Goal: Information Seeking & Learning: Compare options

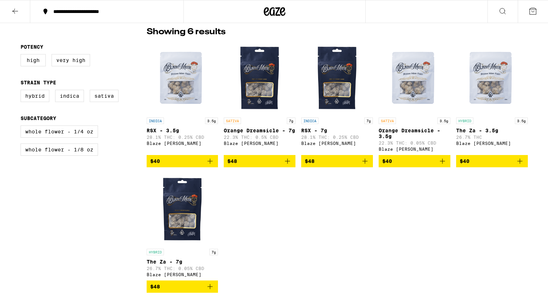
scroll to position [169, 0]
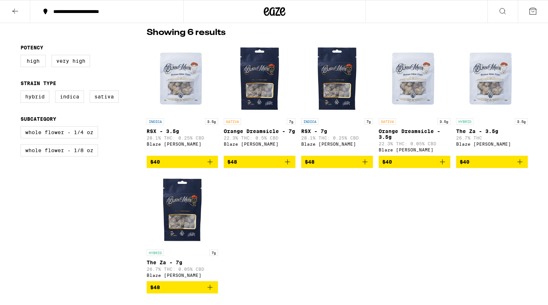
click at [308, 207] on div "INDICA 3.5g RSX - 3.5g 28.1% THC: 0.25% CBD Blaze Mota $40 SATIVA 7g Orange Dre…" at bounding box center [337, 168] width 381 height 251
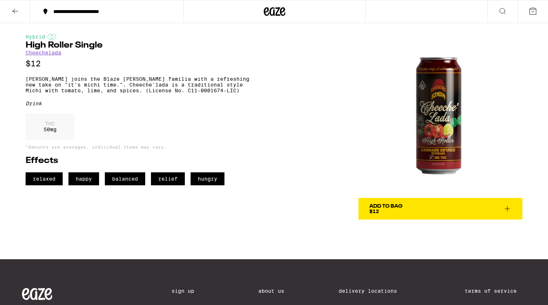
click at [53, 55] on link "Cheechelada" at bounding box center [44, 53] width 36 height 6
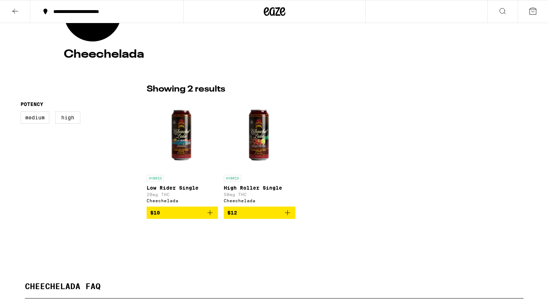
scroll to position [114, 0]
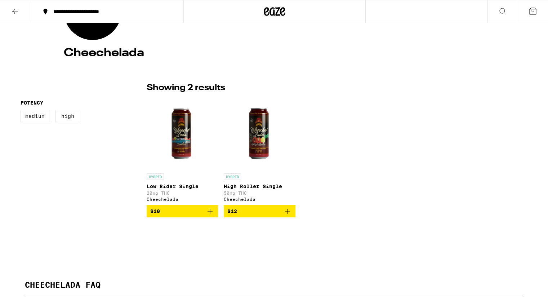
click at [258, 132] on img "Open page for High Roller Single from Cheechelada" at bounding box center [260, 134] width 72 height 72
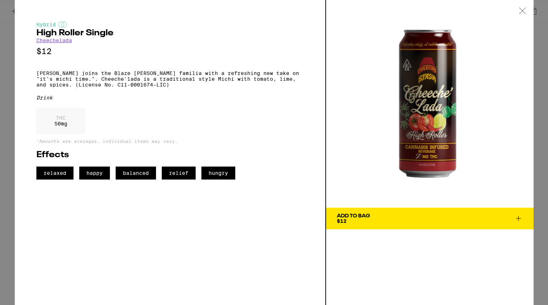
click at [522, 12] on icon at bounding box center [522, 11] width 7 height 6
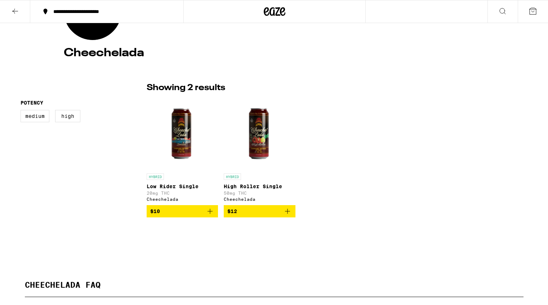
click at [178, 143] on img "Open page for Low Rider Single from Cheechelada" at bounding box center [183, 134] width 72 height 72
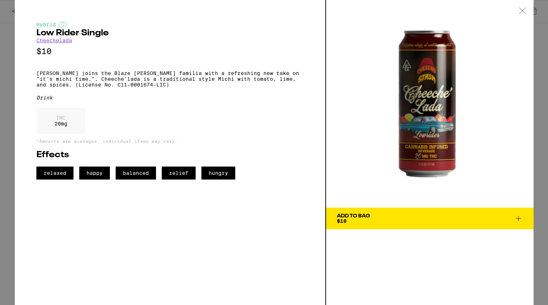
click at [521, 12] on icon at bounding box center [522, 11] width 7 height 6
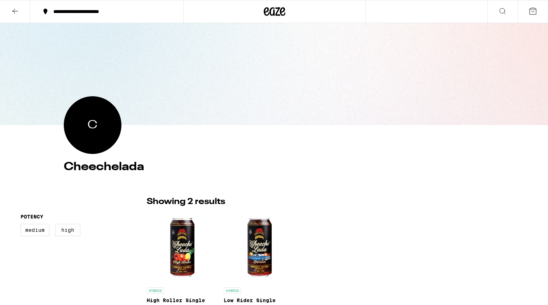
scroll to position [114, 0]
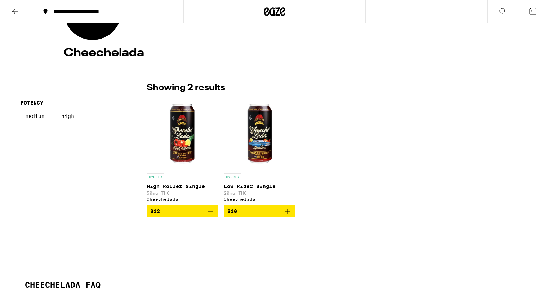
click at [184, 142] on img "Open page for High Roller Single from Cheechelada" at bounding box center [183, 134] width 72 height 72
click at [181, 138] on img "Open page for High Roller Single from Cheechelada" at bounding box center [183, 134] width 72 height 72
click at [185, 191] on p "50mg THC" at bounding box center [183, 193] width 72 height 5
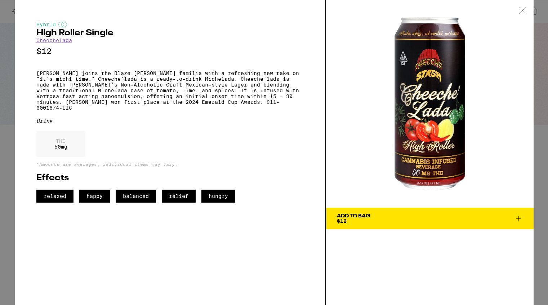
scroll to position [114, 0]
click at [287, 152] on div "THC 50 mg" at bounding box center [169, 146] width 267 height 30
click at [523, 10] on icon at bounding box center [522, 11] width 6 height 6
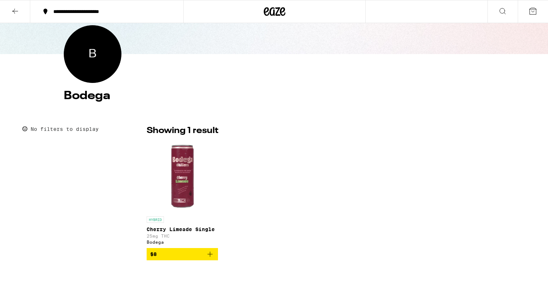
scroll to position [79, 0]
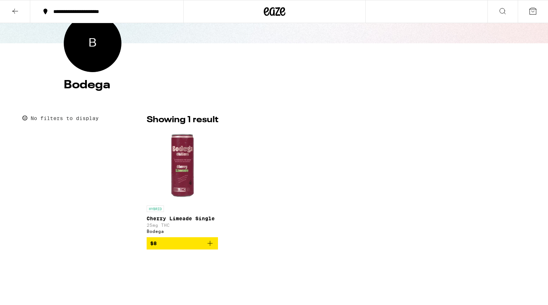
click at [184, 169] on img "Open page for Cherry Limeade Single from Bodega" at bounding box center [183, 166] width 72 height 72
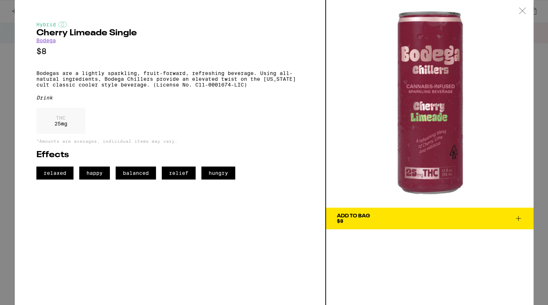
click at [45, 42] on link "Bodega" at bounding box center [45, 40] width 19 height 6
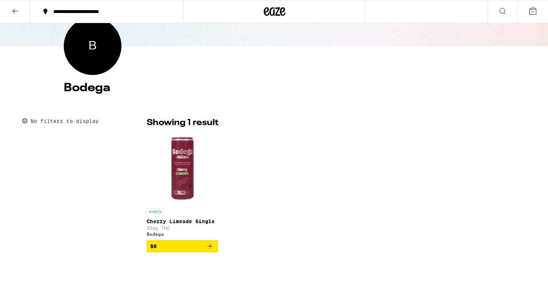
scroll to position [80, 0]
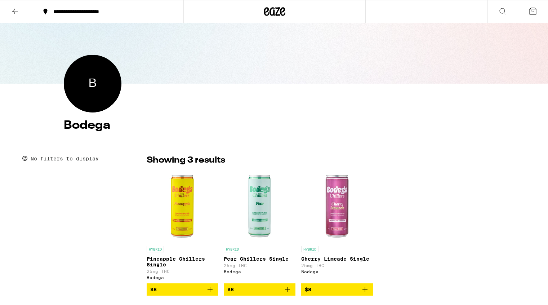
scroll to position [43, 0]
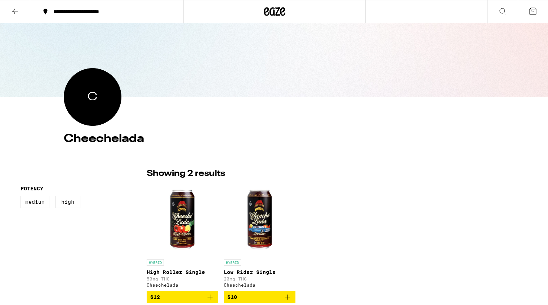
scroll to position [30, 0]
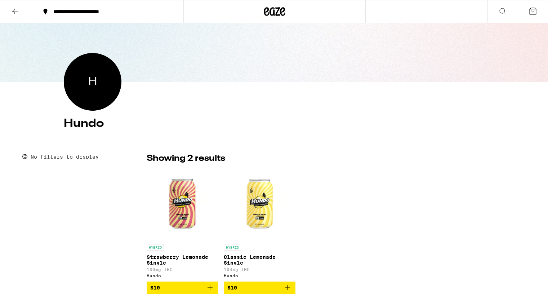
click at [253, 202] on img "Open page for Classic Lemonade Single from Hundo" at bounding box center [260, 204] width 72 height 72
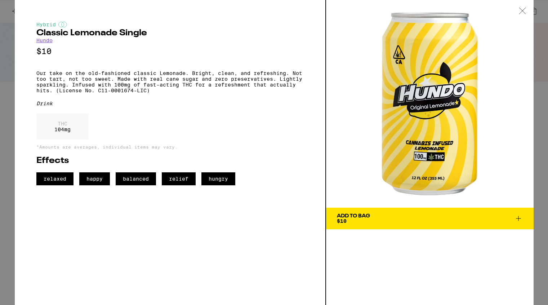
click at [523, 12] on icon at bounding box center [522, 11] width 6 height 6
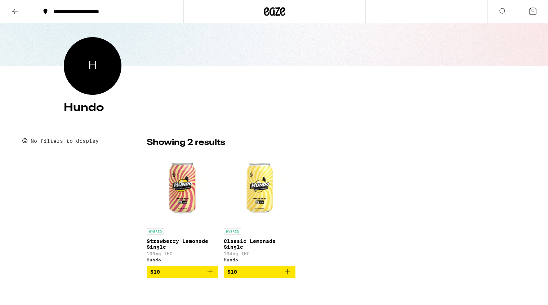
scroll to position [63, 0]
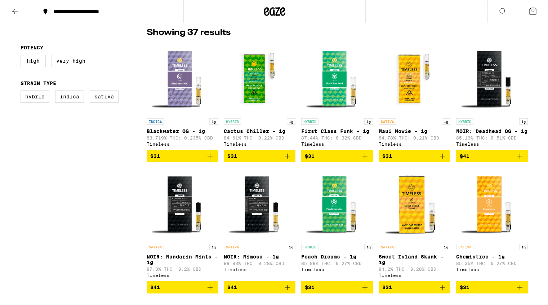
scroll to position [193, 0]
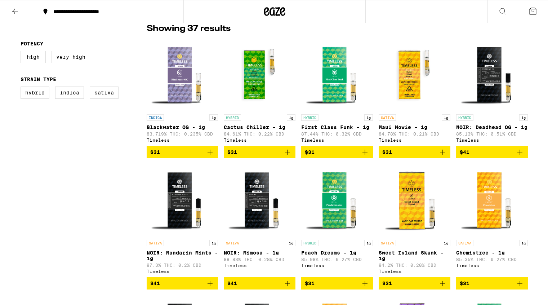
click at [413, 84] on img "Open page for Maui Wowie - 1g from Timeless" at bounding box center [415, 75] width 72 height 72
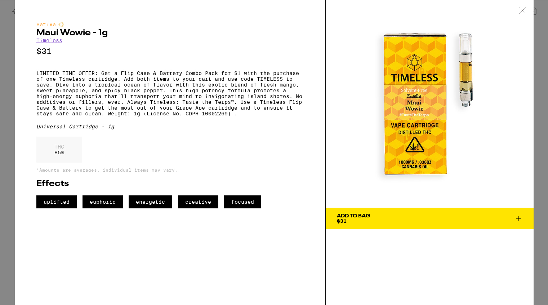
click at [522, 9] on icon at bounding box center [522, 11] width 7 height 6
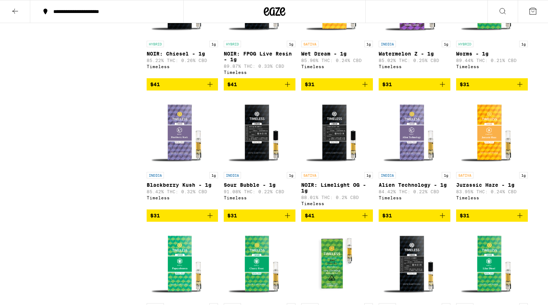
scroll to position [530, 0]
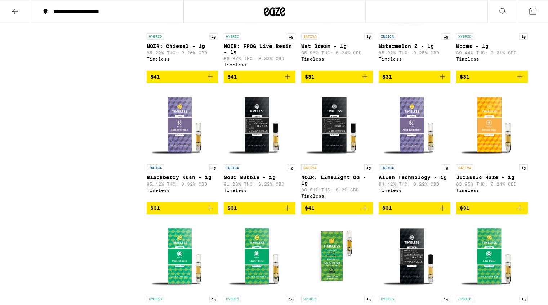
click at [406, 161] on img "Open page for Alien Technology - 1g from Timeless" at bounding box center [415, 125] width 72 height 72
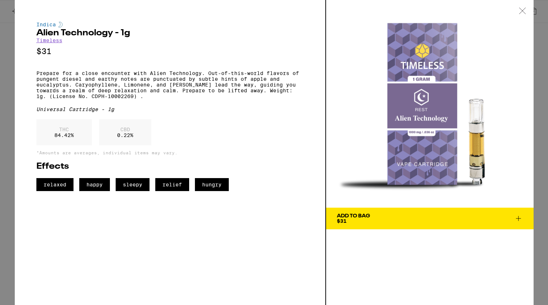
click at [522, 11] on icon at bounding box center [522, 11] width 7 height 6
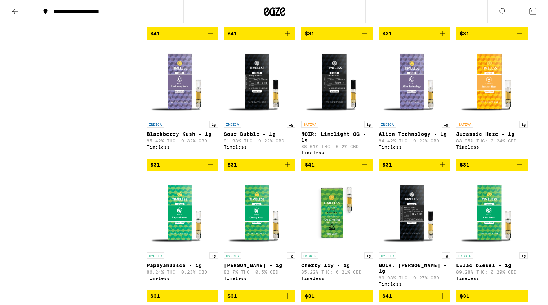
scroll to position [576, 0]
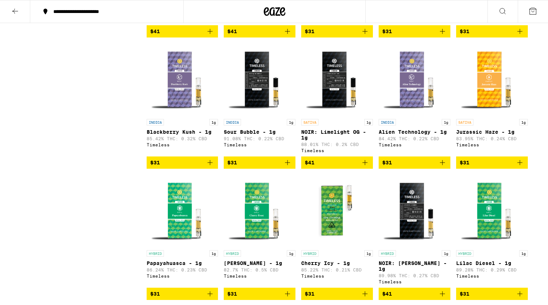
click at [411, 115] on img "Open page for Alien Technology - 1g from Timeless" at bounding box center [415, 79] width 72 height 72
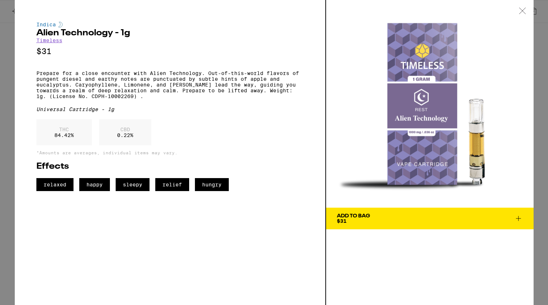
click at [37, 76] on p "Prepare for a close encounter with Alien Technology. Out-of-this-world flavors …" at bounding box center [169, 84] width 267 height 29
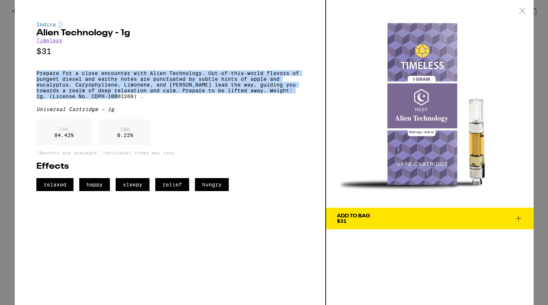
click at [123, 99] on p "Prepare for a close encounter with Alien Technology. Out-of-this-world flavors …" at bounding box center [169, 84] width 267 height 29
click at [138, 99] on p "Prepare for a close encounter with Alien Technology. Out-of-this-world flavors …" at bounding box center [169, 84] width 267 height 29
copy p "Prepare for a close encounter with Alien Technology. Out-of-this-world flavors …"
click at [138, 99] on p "Prepare for a close encounter with Alien Technology. Out-of-this-world flavors …" at bounding box center [169, 84] width 267 height 29
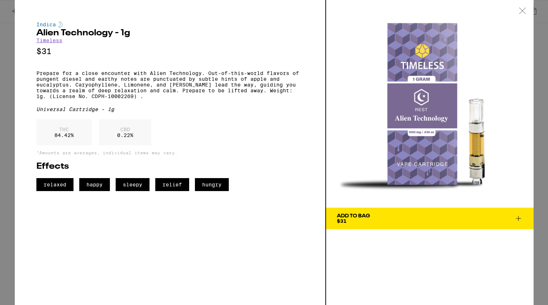
click at [522, 11] on icon at bounding box center [522, 11] width 6 height 6
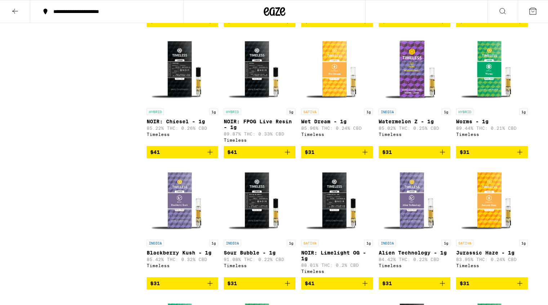
scroll to position [480, 0]
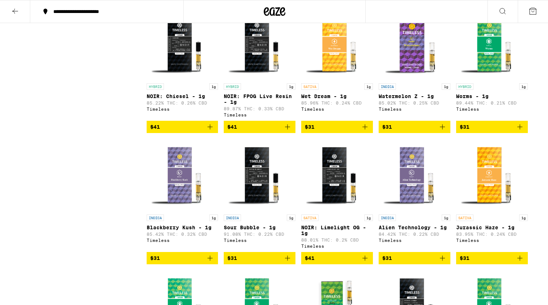
click at [180, 205] on img "Open page for Blackberry Kush - 1g from Timeless" at bounding box center [183, 175] width 72 height 72
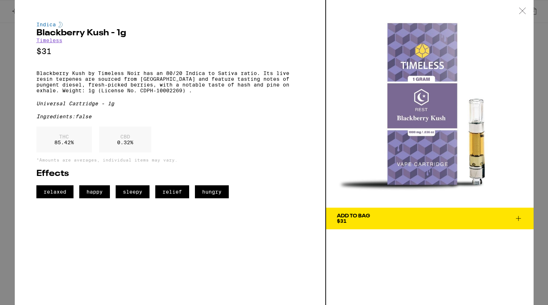
click at [524, 10] on icon at bounding box center [522, 11] width 7 height 6
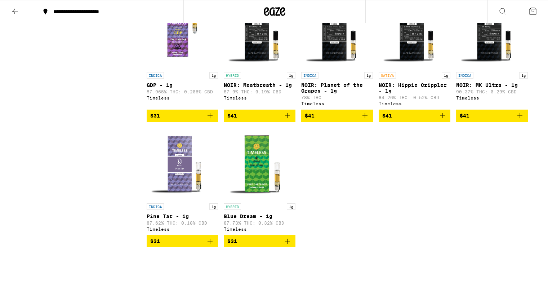
scroll to position [1027, 0]
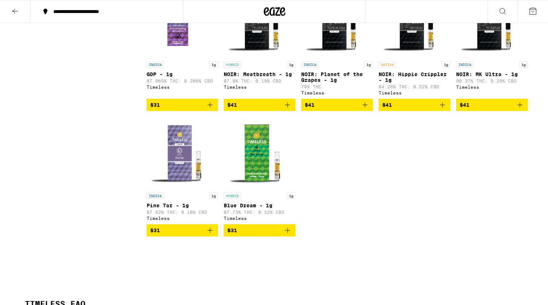
click at [257, 189] on img "Open page for Blue Dream - 1g from Timeless" at bounding box center [260, 153] width 72 height 72
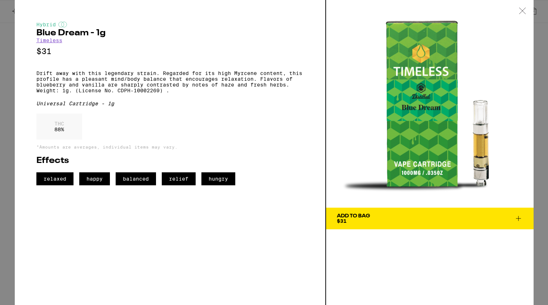
click at [523, 9] on icon at bounding box center [522, 11] width 7 height 6
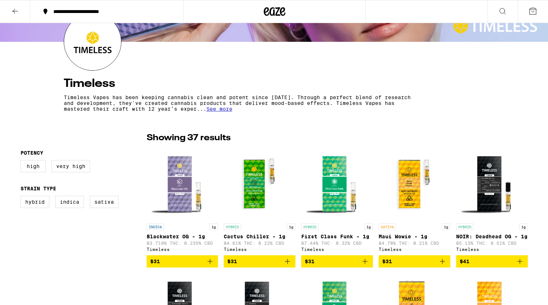
scroll to position [74, 0]
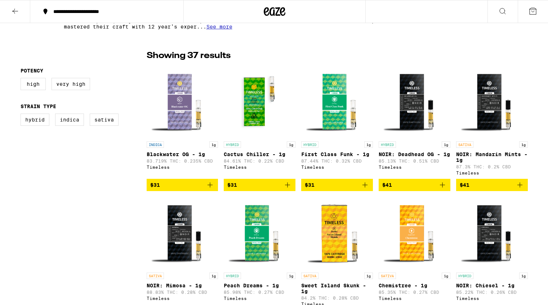
scroll to position [164, 0]
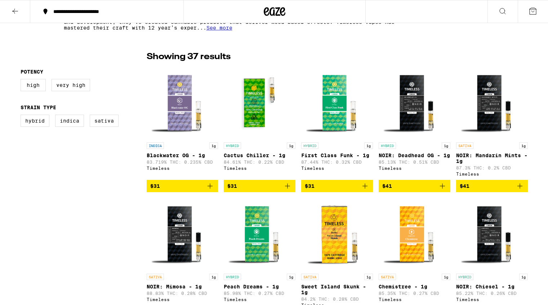
click at [259, 122] on img "Open page for Cactus Chiller - 1g from Timeless" at bounding box center [260, 103] width 72 height 72
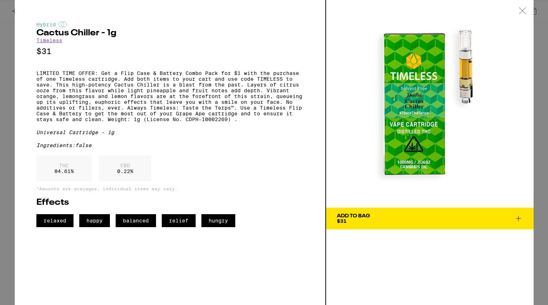
click at [523, 11] on icon at bounding box center [522, 11] width 6 height 6
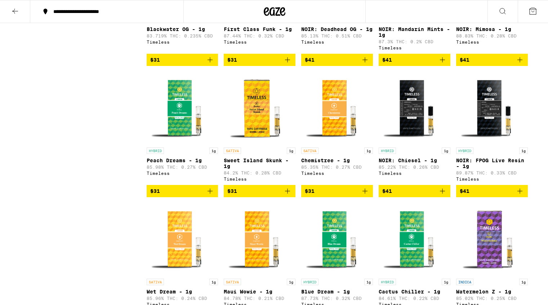
scroll to position [289, 0]
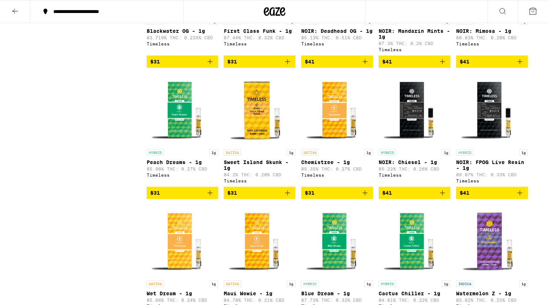
click at [335, 134] on img "Open page for Chemistree - 1g from Timeless" at bounding box center [337, 110] width 72 height 72
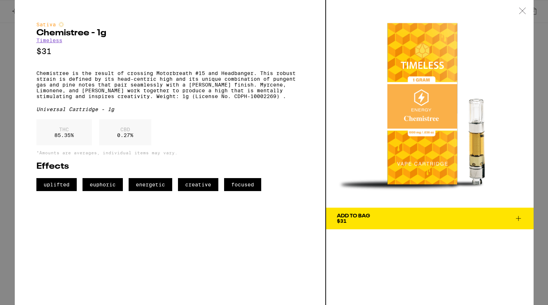
click at [157, 99] on p "Chemistree is the result of crossing Motorbreath #15 and Headbanger. This robus…" at bounding box center [169, 84] width 267 height 29
click at [287, 99] on p "Chemistree is the result of crossing Motorbreath #15 and Headbanger. This robus…" at bounding box center [169, 84] width 267 height 29
copy p "Weight: 1g (License No. CDPH-10002269) ."
click at [526, 11] on icon at bounding box center [522, 11] width 7 height 6
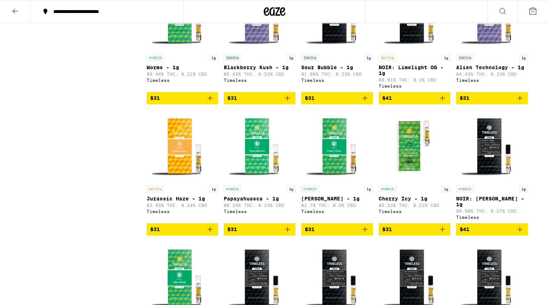
scroll to position [641, 0]
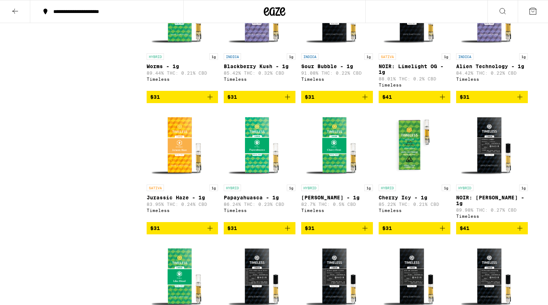
click at [330, 178] on img "Open page for Cherry Frost - 1g from Timeless" at bounding box center [337, 145] width 72 height 72
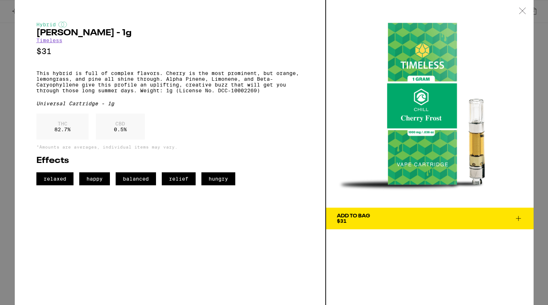
click at [522, 10] on icon at bounding box center [522, 11] width 7 height 6
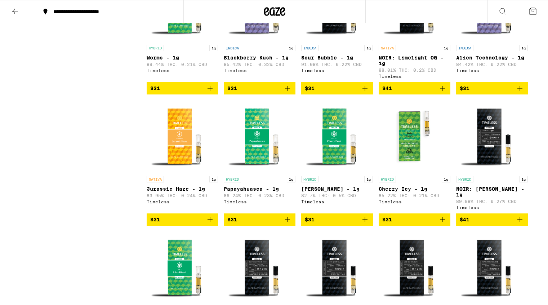
scroll to position [654, 0]
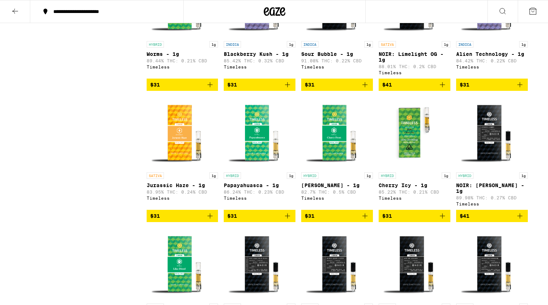
click at [406, 165] on img "Open page for Cherry Icy - 1g from Timeless" at bounding box center [415, 133] width 72 height 72
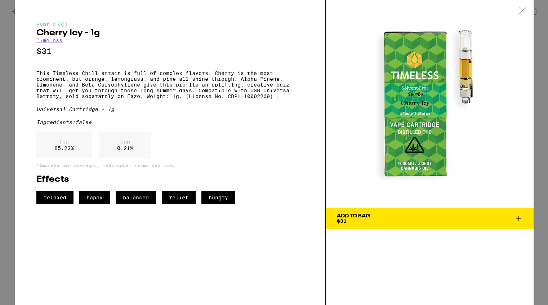
click at [524, 12] on icon at bounding box center [522, 11] width 7 height 6
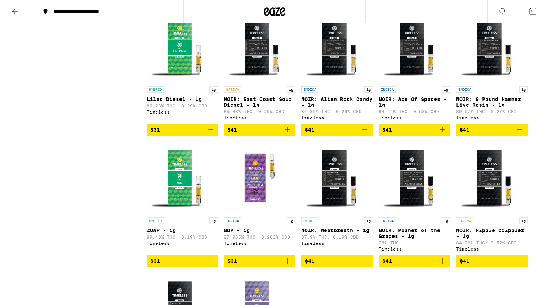
scroll to position [878, 0]
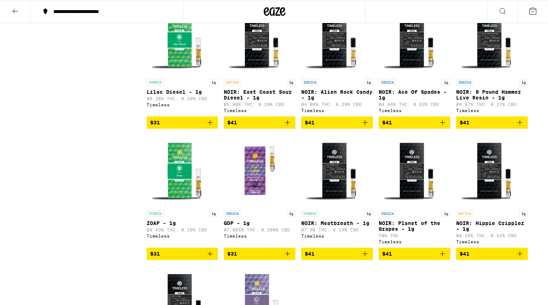
click at [263, 204] on img "Open page for GDP - 1g from Timeless" at bounding box center [260, 170] width 72 height 72
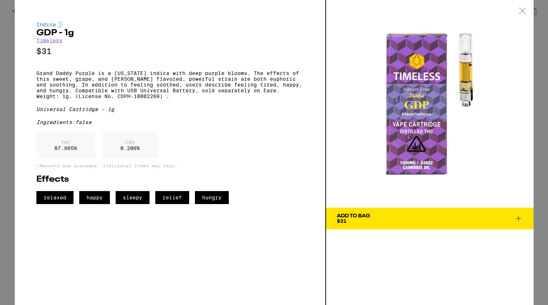
click at [525, 10] on icon at bounding box center [522, 11] width 7 height 6
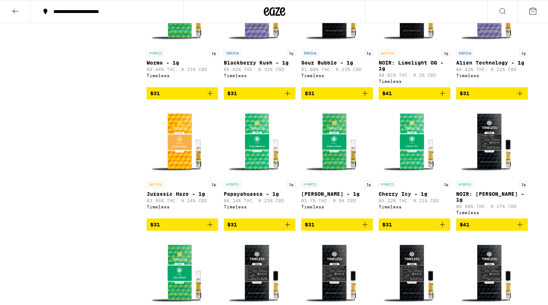
scroll to position [652, 0]
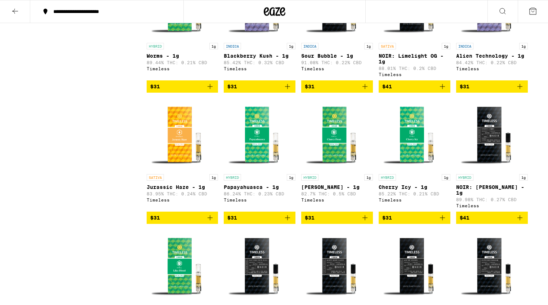
click at [178, 167] on img "Open page for Jurassic Haze - 1g from Timeless" at bounding box center [183, 134] width 72 height 72
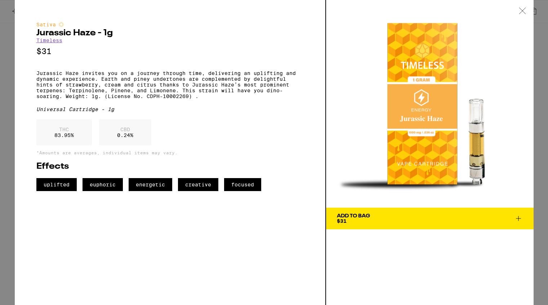
click at [523, 9] on icon at bounding box center [522, 11] width 7 height 6
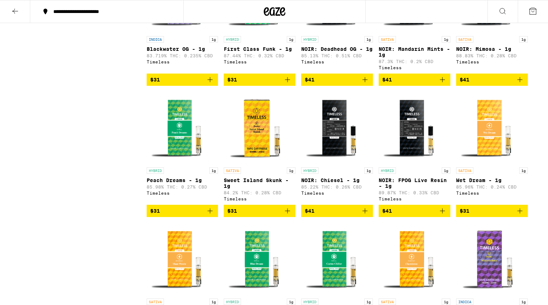
scroll to position [270, 0]
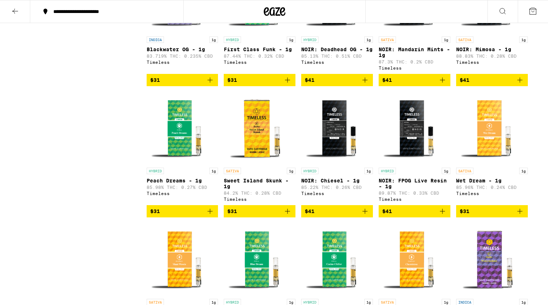
click at [179, 150] on img "Open page for Peach Dreams - 1g from Timeless" at bounding box center [183, 128] width 72 height 72
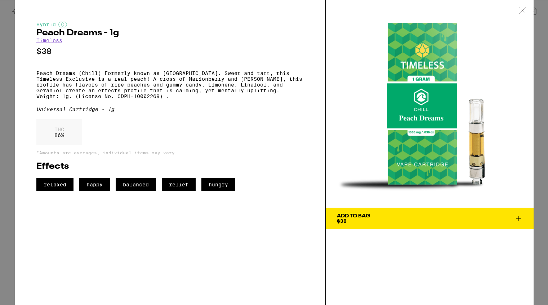
click at [525, 12] on icon at bounding box center [522, 11] width 7 height 6
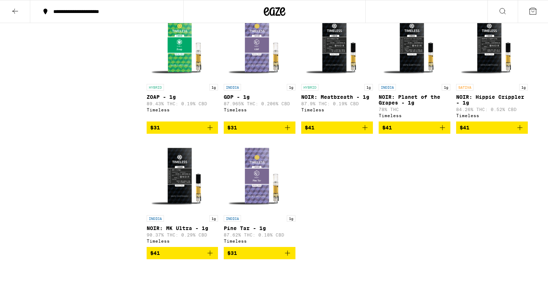
scroll to position [1006, 0]
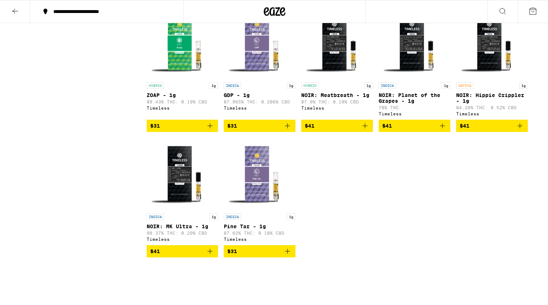
click at [257, 210] on img "Open page for Pine Tar - 1g from Timeless" at bounding box center [260, 174] width 72 height 72
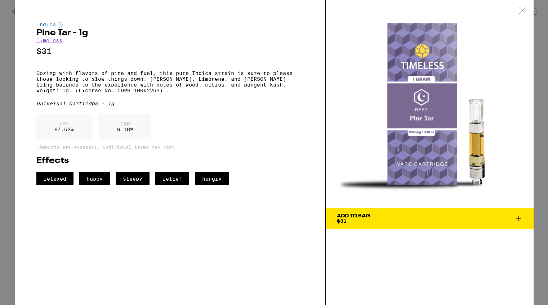
click at [524, 11] on icon at bounding box center [522, 11] width 7 height 6
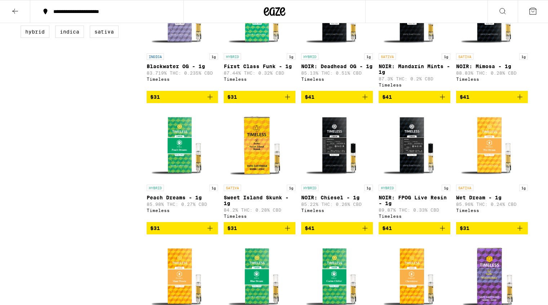
scroll to position [254, 0]
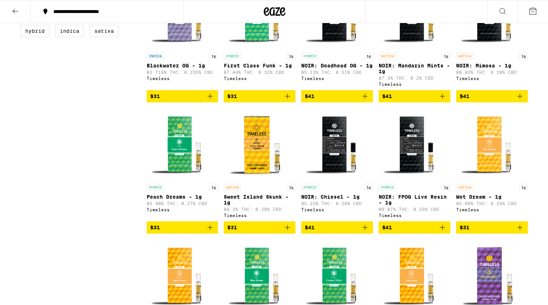
click at [262, 155] on img "Open page for Sweet Island Skunk - 1g from Timeless" at bounding box center [260, 144] width 72 height 72
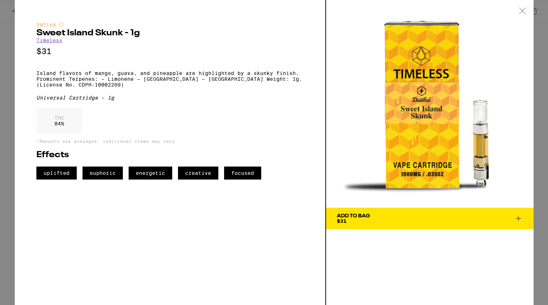
click at [523, 10] on icon at bounding box center [522, 11] width 7 height 6
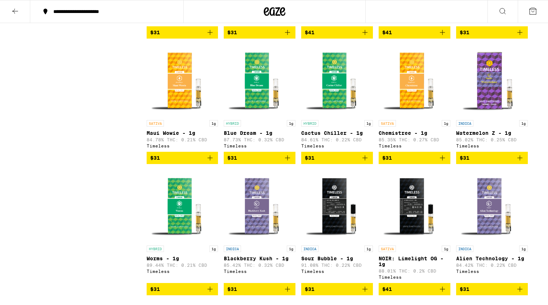
scroll to position [418, 0]
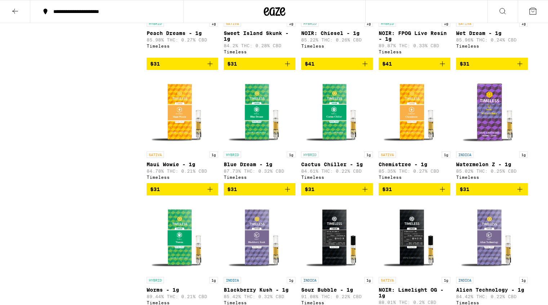
click at [491, 130] on img "Open page for Watermelon Z - 1g from Timeless" at bounding box center [492, 112] width 72 height 72
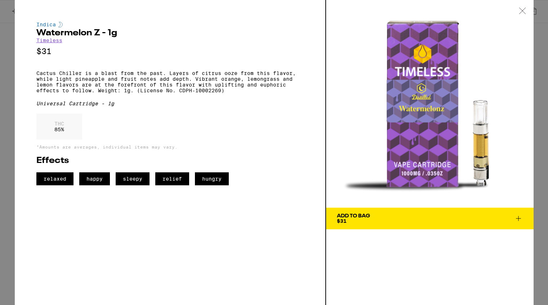
click at [522, 12] on icon at bounding box center [522, 11] width 7 height 6
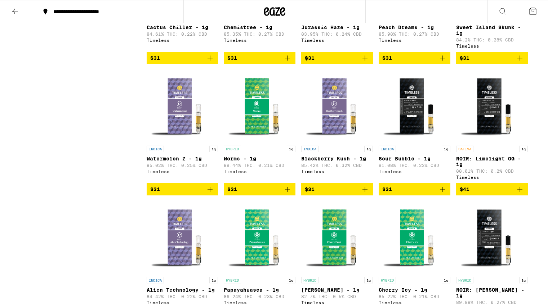
scroll to position [553, 0]
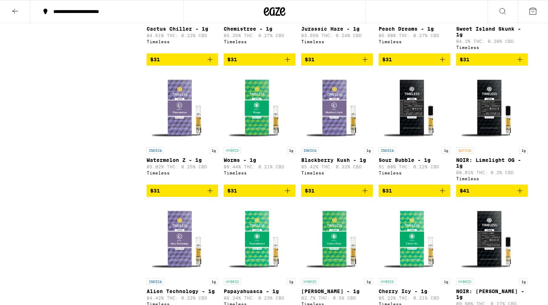
click at [260, 134] on img "Open page for Worms - 1g from Timeless" at bounding box center [260, 107] width 72 height 72
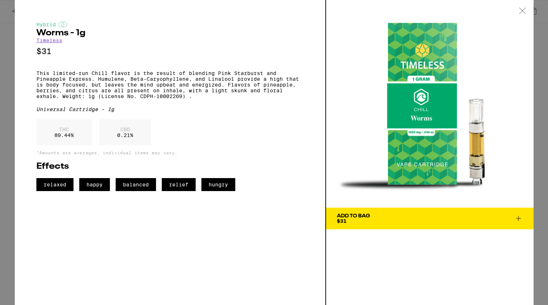
click at [256, 149] on div "THC 89.44 % CBD 0.21 %" at bounding box center [169, 134] width 267 height 30
click at [521, 11] on icon at bounding box center [522, 11] width 7 height 6
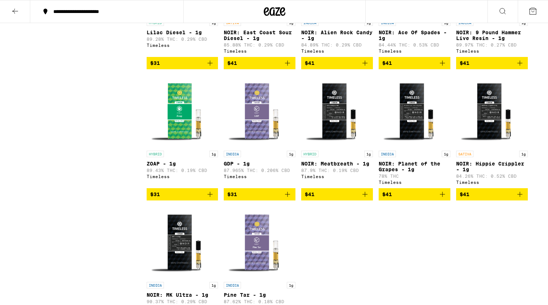
scroll to position [946, 0]
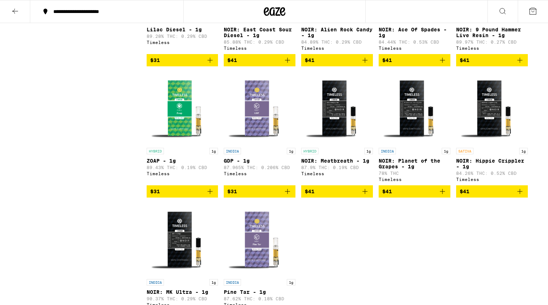
click at [189, 143] on img "Open page for ZOAP - 1g from Timeless" at bounding box center [183, 108] width 72 height 72
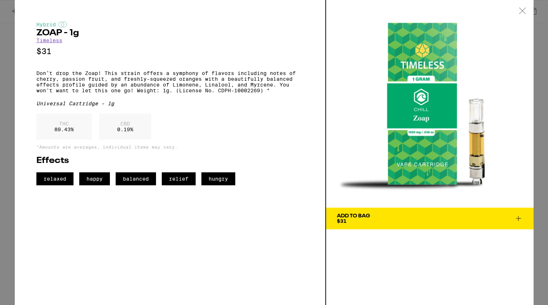
click at [523, 11] on icon at bounding box center [522, 11] width 7 height 6
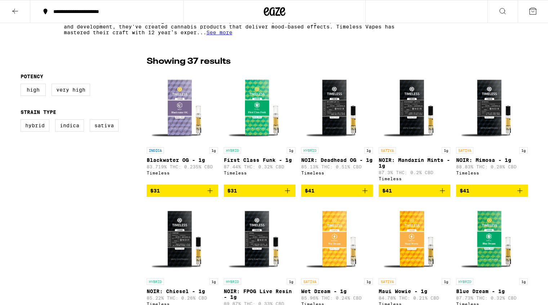
scroll to position [158, 0]
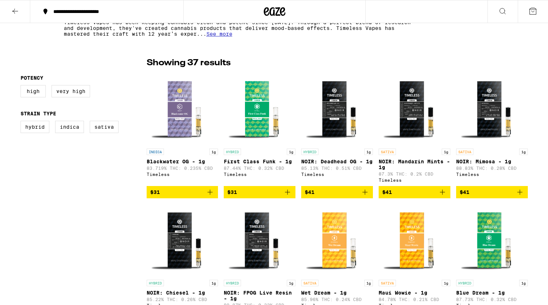
click at [262, 128] on img "Open page for First Class Funk - 1g from Timeless" at bounding box center [260, 109] width 72 height 72
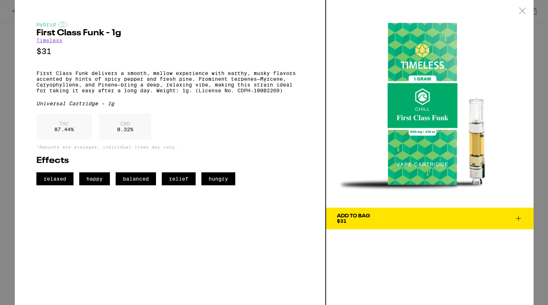
click at [522, 10] on icon at bounding box center [522, 11] width 6 height 6
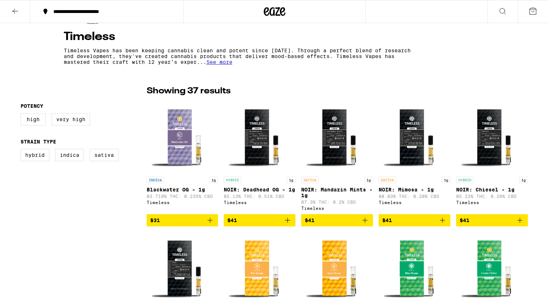
scroll to position [128, 0]
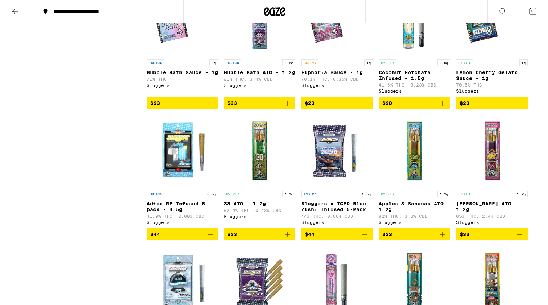
scroll to position [905, 0]
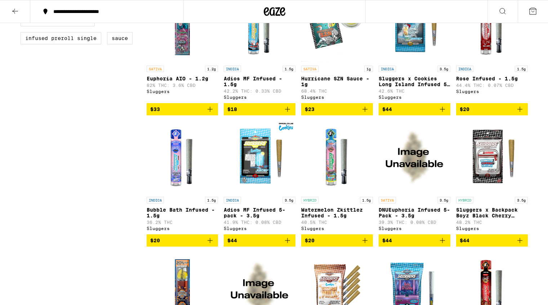
scroll to position [373, 0]
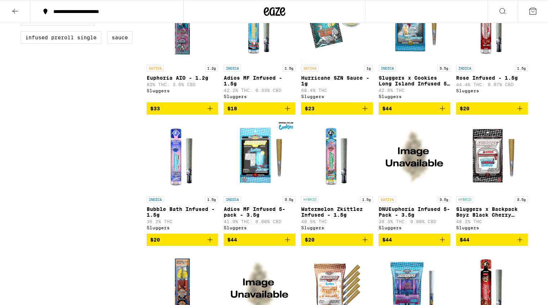
click at [258, 171] on img "Open page for Adios MF Infused 5-pack - 3.5g from Sluggers" at bounding box center [260, 156] width 72 height 72
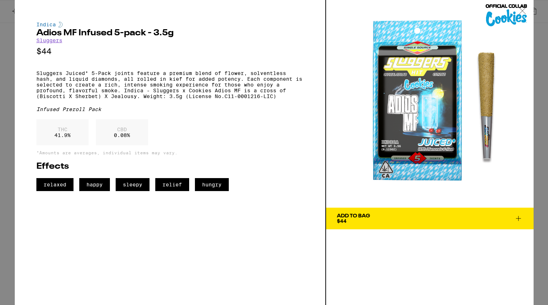
click at [519, 8] on icon at bounding box center [522, 11] width 7 height 6
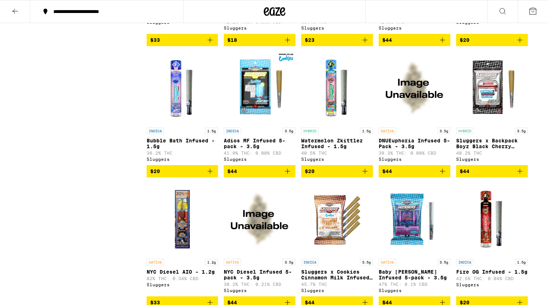
scroll to position [442, 0]
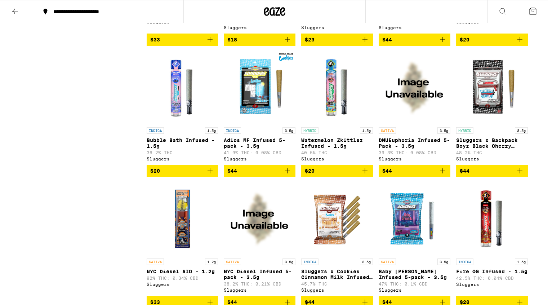
click at [494, 103] on img "Open page for Sluggers x Backpack Boyz Black Cherry Gelato Infused 5-Pack - 3.5…" at bounding box center [492, 88] width 72 height 72
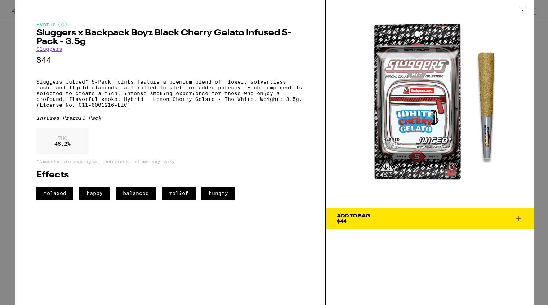
click at [523, 11] on icon at bounding box center [522, 11] width 6 height 6
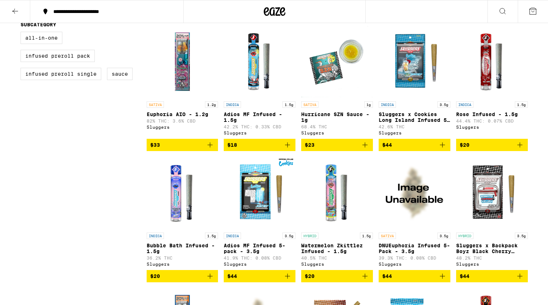
scroll to position [339, 0]
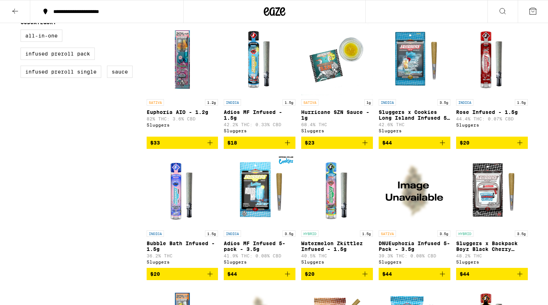
click at [487, 209] on img "Open page for Sluggers x Backpack Boyz Black Cherry Gelato Infused 5-Pack - 3.5…" at bounding box center [492, 191] width 72 height 72
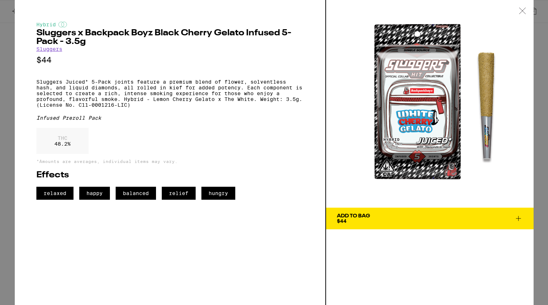
click at [522, 10] on icon at bounding box center [522, 11] width 6 height 6
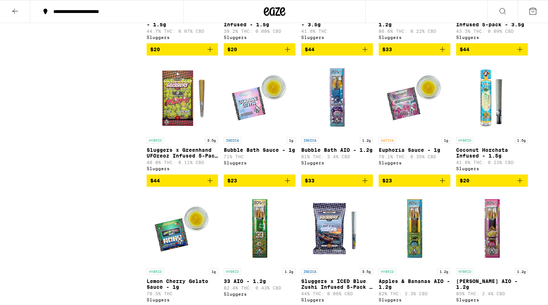
scroll to position [826, 0]
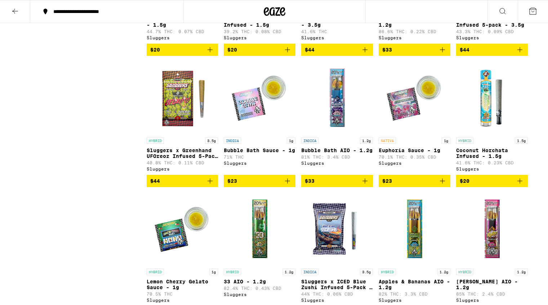
click at [492, 134] on img "Open page for Coconut Horchata Infused - 1.5g from Sluggers" at bounding box center [492, 98] width 72 height 72
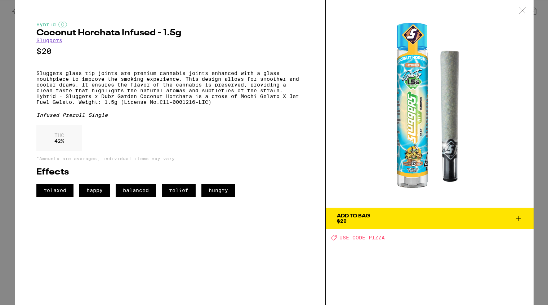
click at [522, 9] on icon at bounding box center [522, 11] width 7 height 6
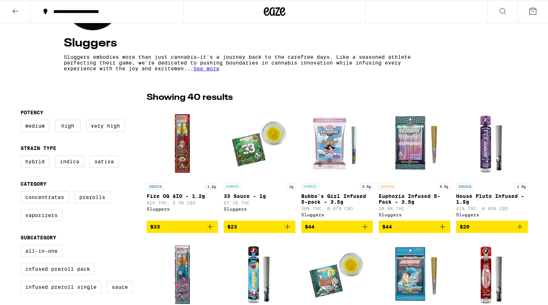
scroll to position [123, 0]
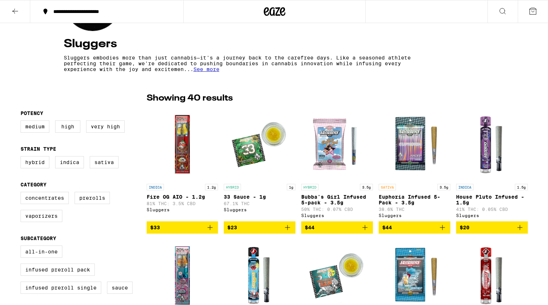
click at [490, 155] on img "Open page for House Pluto Infused - 1.5g from Sluggers" at bounding box center [492, 144] width 72 height 72
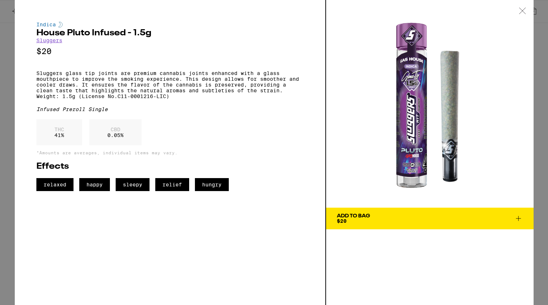
click at [522, 11] on icon at bounding box center [522, 11] width 6 height 6
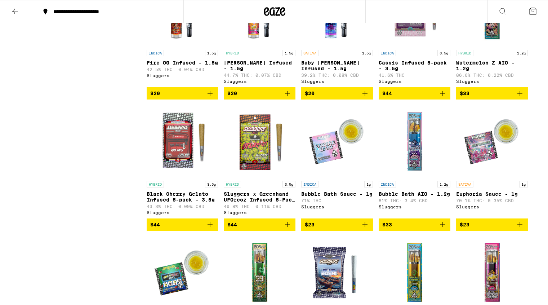
scroll to position [783, 0]
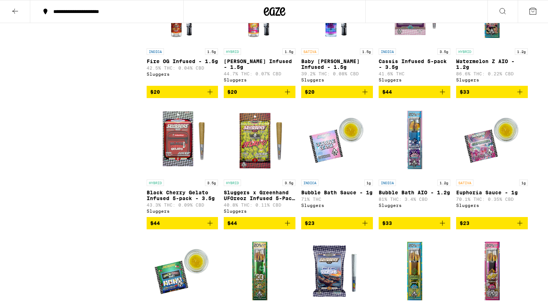
click at [415, 159] on img "Open page for Bubble Bath AIO - 1.2g from Sluggers" at bounding box center [415, 140] width 72 height 72
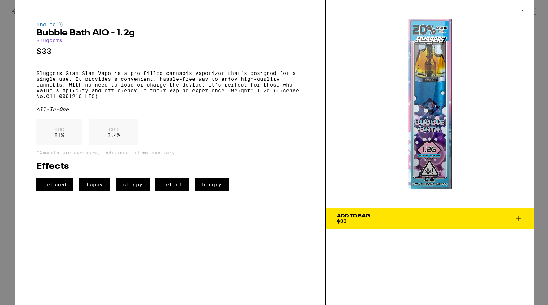
click at [522, 10] on icon at bounding box center [522, 11] width 7 height 6
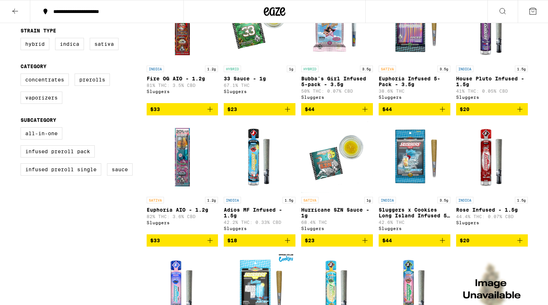
scroll to position [240, 0]
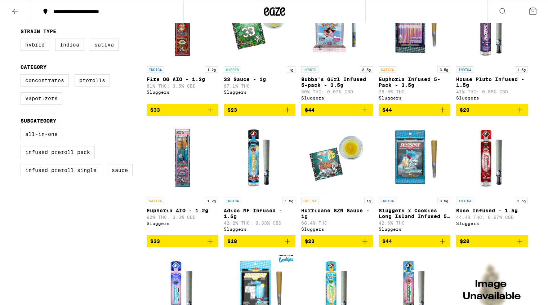
click at [186, 176] on img "Open page for Euphoria AIO - 1.2g from Sluggers" at bounding box center [183, 158] width 72 height 72
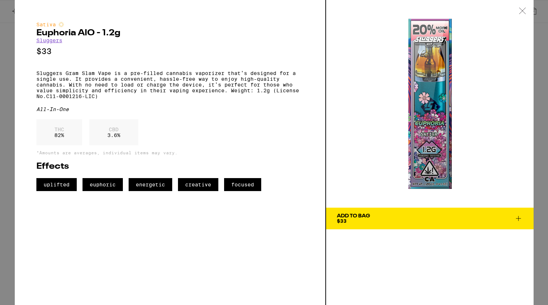
click at [521, 10] on icon at bounding box center [522, 11] width 6 height 6
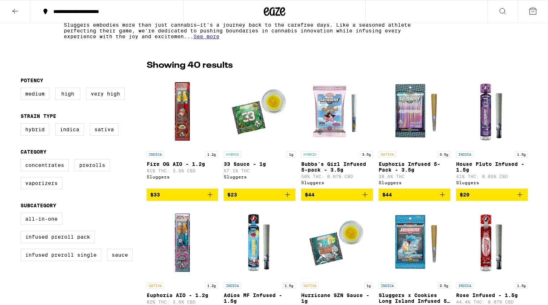
scroll to position [152, 0]
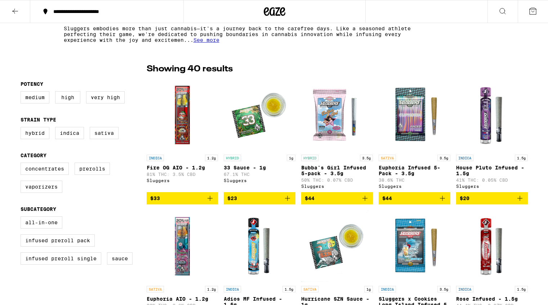
click at [265, 134] on img "Open page for 33 Sauce - 1g from Sluggers" at bounding box center [260, 115] width 72 height 72
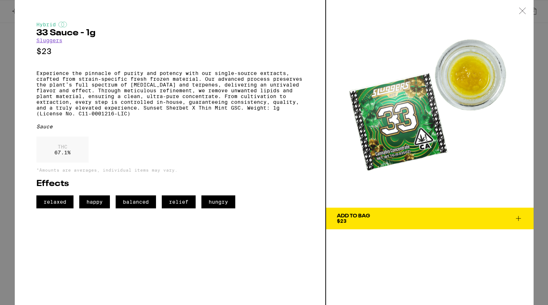
click at [522, 8] on icon at bounding box center [522, 11] width 7 height 6
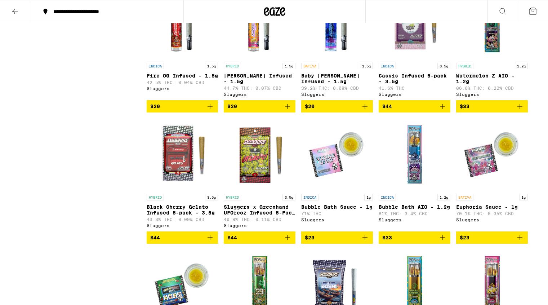
scroll to position [783, 0]
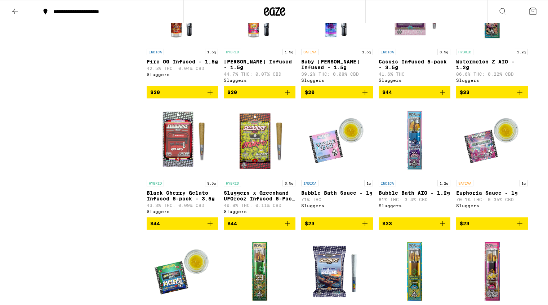
click at [341, 176] on img "Open page for Bubble Bath Sauce - 1g from Sluggers" at bounding box center [337, 140] width 72 height 72
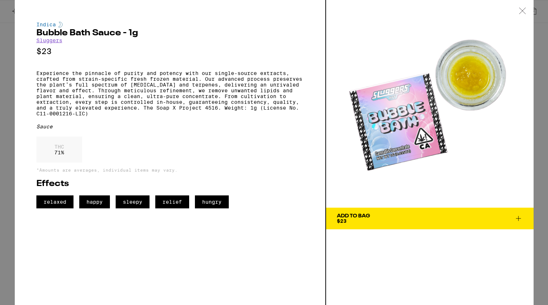
click at [522, 8] on icon at bounding box center [522, 11] width 7 height 6
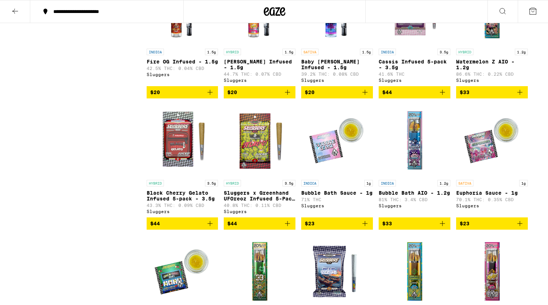
click at [491, 171] on img "Open page for Euphoria Sauce - 1g from Sluggers" at bounding box center [492, 140] width 72 height 72
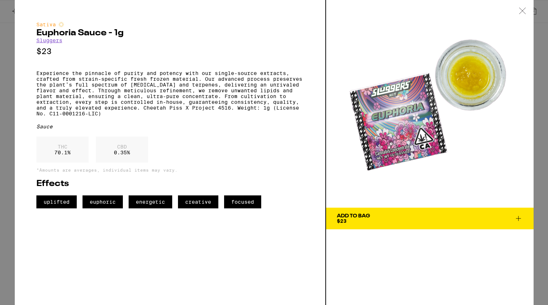
click at [525, 10] on icon at bounding box center [522, 11] width 7 height 6
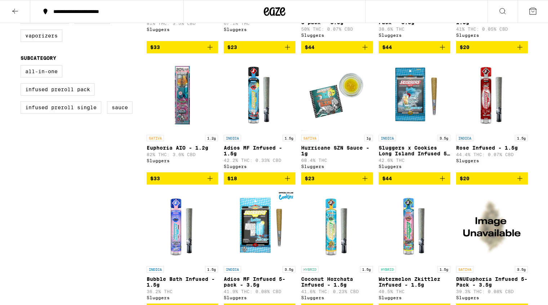
scroll to position [301, 0]
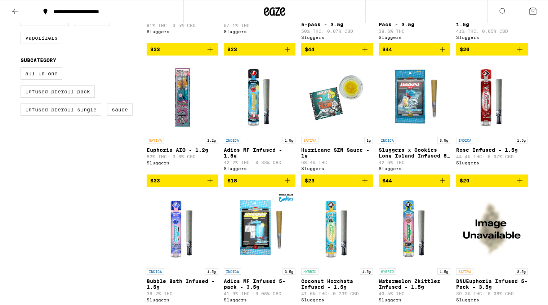
click at [333, 118] on img "Open page for Hurricane SZN Sauce - 1g from Sluggers" at bounding box center [337, 97] width 72 height 72
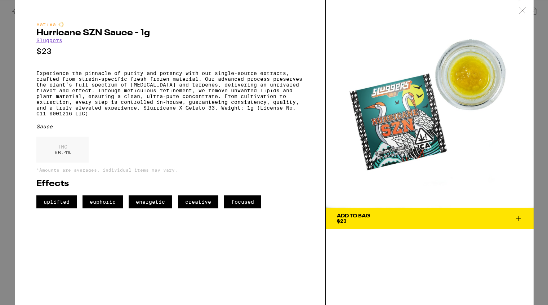
click at [523, 10] on icon at bounding box center [522, 11] width 6 height 6
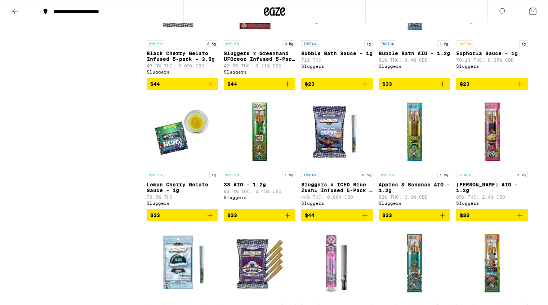
scroll to position [925, 0]
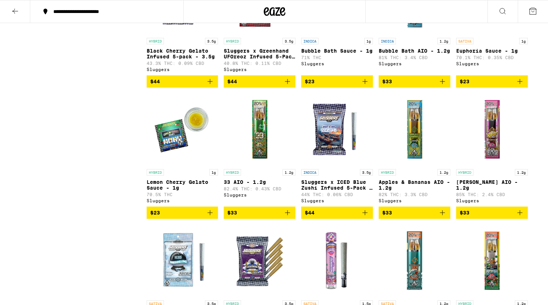
click at [186, 162] on img "Open page for Lemon Cherry Gelato Sauce - 1g from Sluggers" at bounding box center [183, 129] width 72 height 72
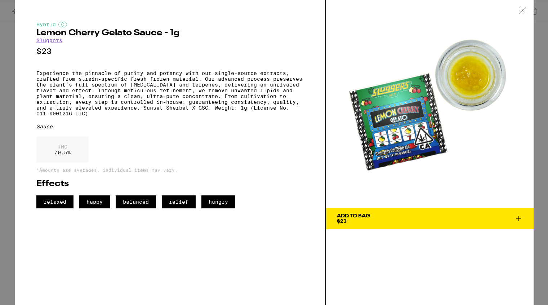
click at [524, 11] on icon at bounding box center [522, 11] width 7 height 6
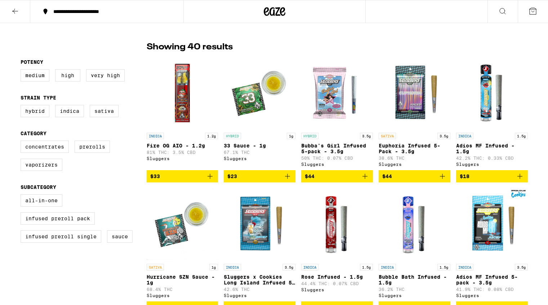
scroll to position [175, 0]
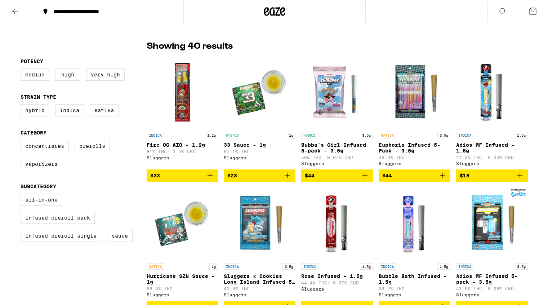
click at [409, 103] on img "Open page for Euphoria Infused 5-Pack - 3.5g from Sluggers" at bounding box center [415, 92] width 72 height 72
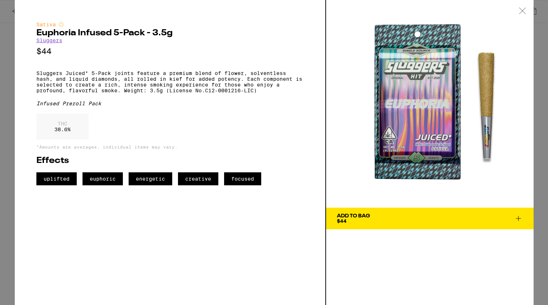
click at [522, 12] on icon at bounding box center [522, 11] width 7 height 6
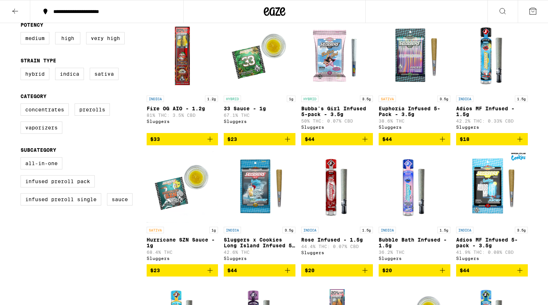
scroll to position [211, 0]
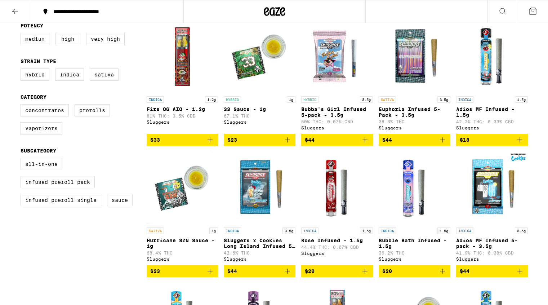
click at [411, 76] on img "Open page for Euphoria Infused 5-Pack - 3.5g from Sluggers" at bounding box center [415, 57] width 72 height 72
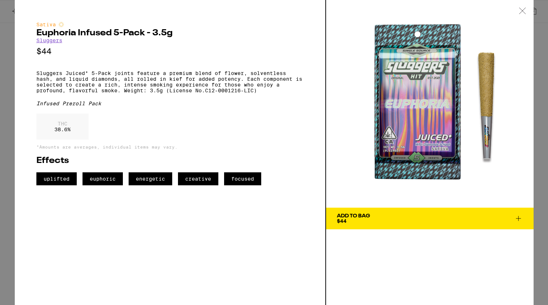
click at [522, 11] on icon at bounding box center [522, 11] width 7 height 6
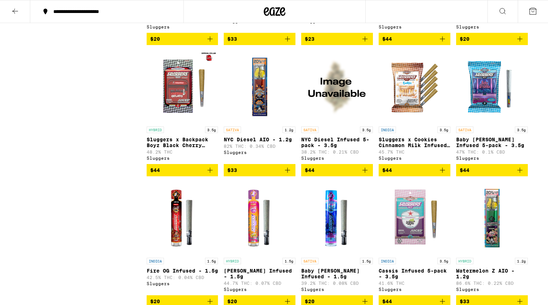
scroll to position [573, 0]
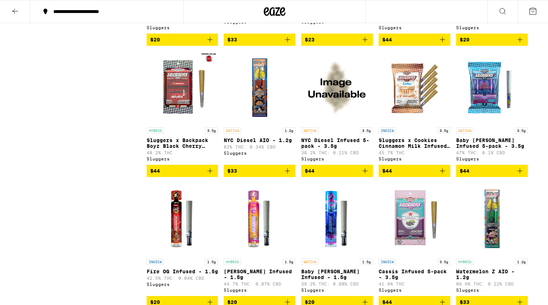
click at [337, 149] on p "NYC Diesel Infused 5-pack - 3.5g" at bounding box center [337, 143] width 72 height 12
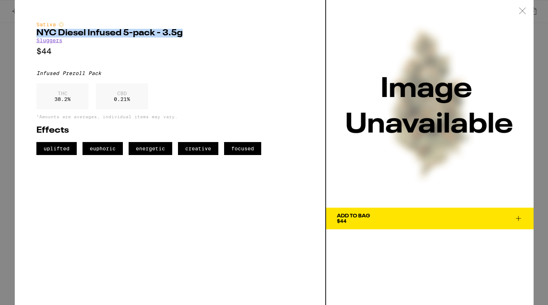
drag, startPoint x: 36, startPoint y: 33, endPoint x: 185, endPoint y: 35, distance: 149.3
click at [185, 35] on h2 "NYC Diesel Infused 5-pack - 3.5g" at bounding box center [169, 33] width 267 height 9
copy h2 "NYC Diesel Infused 5-pack - 3.5g"
click at [282, 43] on div "Sativa NYC Diesel Infused 5-pack - 3.5g Sluggers $44 Infused Preroll Pack THC 3…" at bounding box center [169, 88] width 267 height 133
click at [522, 13] on icon at bounding box center [522, 11] width 7 height 6
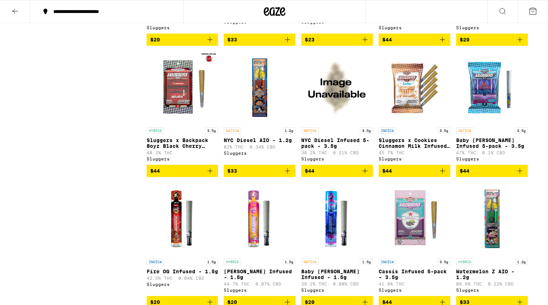
click at [343, 113] on img "Open page for NYC Diesel Infused 5-pack - 3.5g from Sluggers" at bounding box center [337, 88] width 72 height 72
click at [343, 113] on body "**********" at bounding box center [274, 285] width 548 height 1716
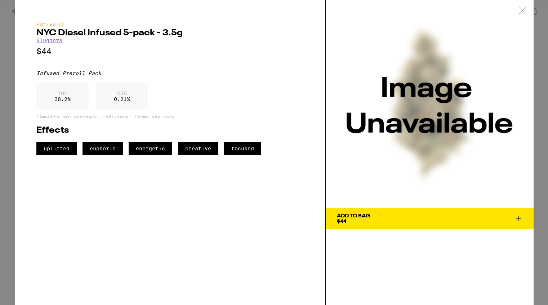
click at [523, 12] on icon at bounding box center [522, 11] width 6 height 6
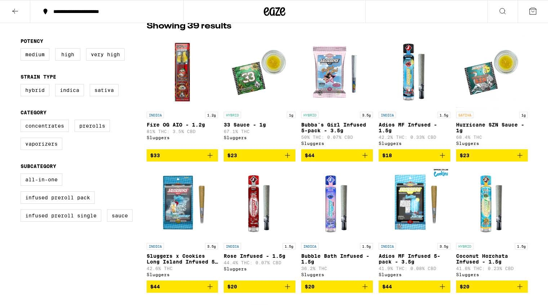
scroll to position [196, 0]
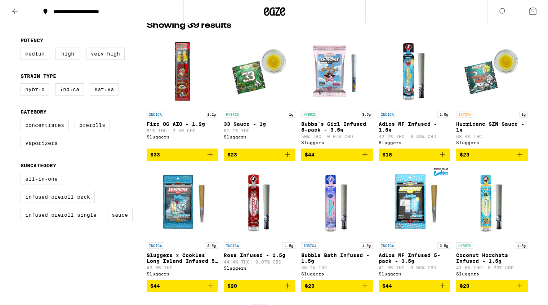
click at [176, 84] on img "Open page for Fire OG AIO - 1.2g from Sluggers" at bounding box center [183, 71] width 72 height 72
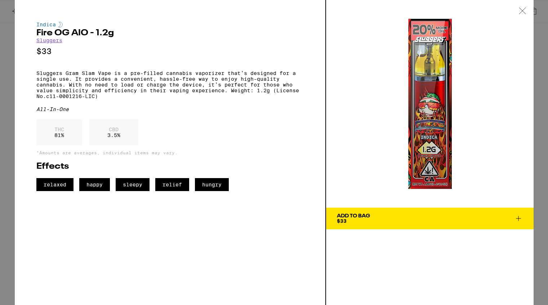
click at [521, 10] on icon at bounding box center [522, 11] width 7 height 6
